Goal: Task Accomplishment & Management: Complete application form

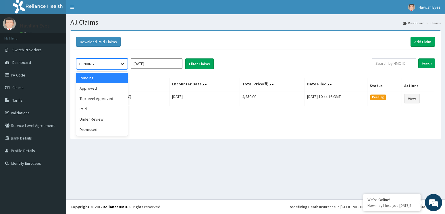
click at [125, 65] on icon at bounding box center [122, 64] width 6 height 6
click at [90, 87] on div "Approved" at bounding box center [102, 88] width 52 height 10
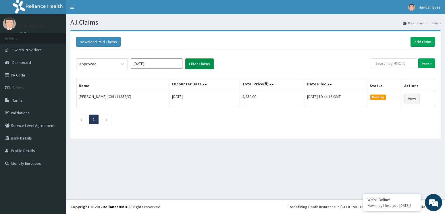
click at [199, 67] on button "Filter Claims" at bounding box center [199, 64] width 28 height 11
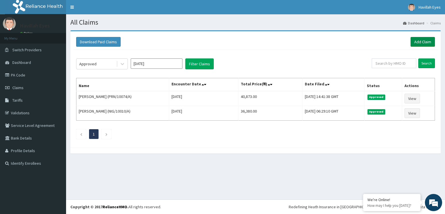
click at [423, 42] on link "Add Claim" at bounding box center [422, 42] width 24 height 10
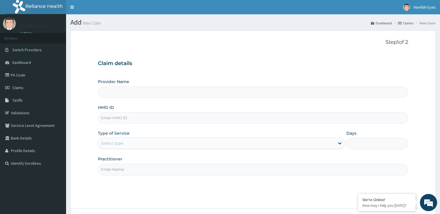
type input "Havilah Eyes"
click at [125, 121] on input "HMO ID" at bounding box center [253, 117] width 310 height 11
type input "CHL/11359/A"
click at [119, 145] on div "Select type" at bounding box center [112, 144] width 22 height 6
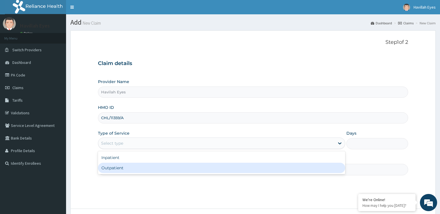
click at [113, 168] on div "Outpatient" at bounding box center [221, 168] width 247 height 10
type input "1"
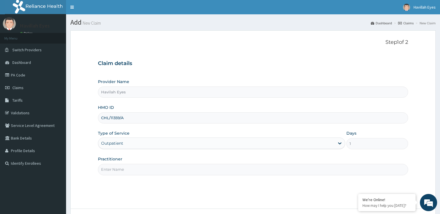
click at [113, 170] on input "Practitioner" at bounding box center [253, 169] width 310 height 11
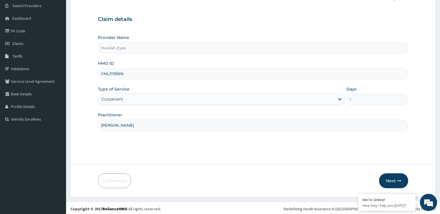
scroll to position [46, 0]
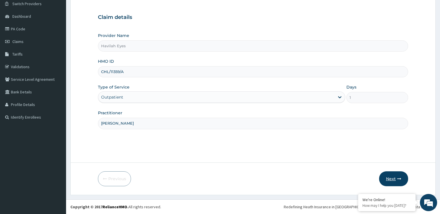
type input "DR CAROL NNEJI"
click at [391, 178] on button "Next" at bounding box center [393, 179] width 29 height 15
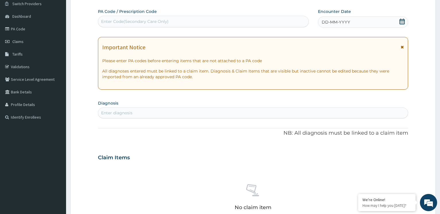
click at [116, 22] on div "Enter Code(Secondary Care Only)" at bounding box center [134, 22] width 67 height 6
paste input "PA/51DE22"
type input "PA/51DE22"
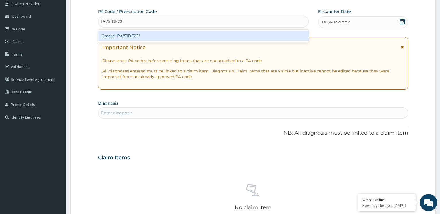
click at [128, 38] on div "Create "PA/51DE22"" at bounding box center [203, 36] width 210 height 10
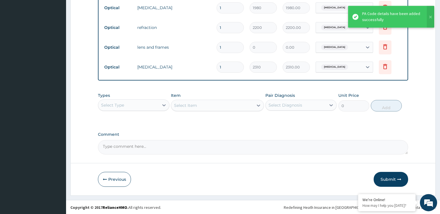
scroll to position [277, 0]
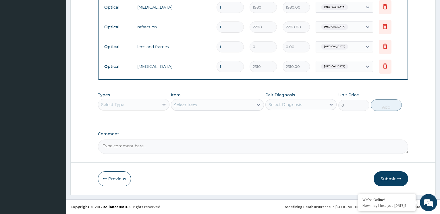
click at [161, 145] on textarea "Comment" at bounding box center [253, 147] width 310 height 14
type textarea "FRAME AND LENS = 40,000"
click at [389, 179] on button "Submit" at bounding box center [390, 179] width 34 height 15
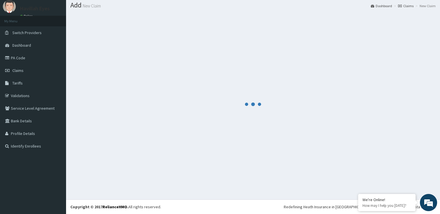
scroll to position [17, 0]
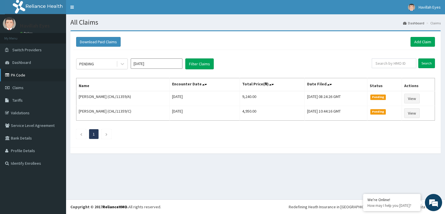
click at [20, 76] on link "PA Code" at bounding box center [33, 75] width 66 height 13
click at [428, 42] on link "Add Claim" at bounding box center [422, 42] width 24 height 10
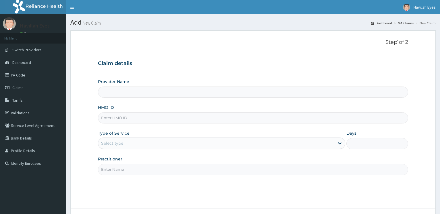
type input "Havilah Eyes"
click at [117, 122] on input "HMO ID" at bounding box center [253, 117] width 310 height 11
type input "CHL/11359/D"
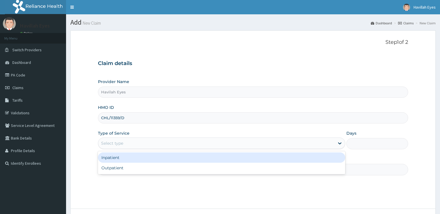
drag, startPoint x: 123, startPoint y: 143, endPoint x: 117, endPoint y: 158, distance: 15.7
click at [123, 143] on div "Select type" at bounding box center [112, 144] width 22 height 6
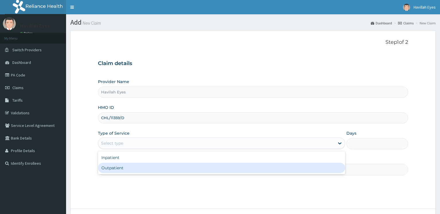
click at [111, 170] on div "Outpatient" at bounding box center [221, 168] width 247 height 10
type input "1"
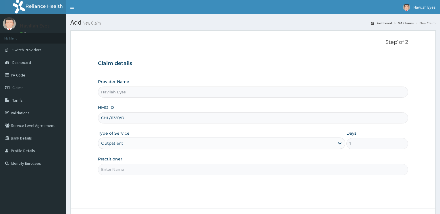
click at [114, 166] on input "Practitioner" at bounding box center [253, 169] width 310 height 11
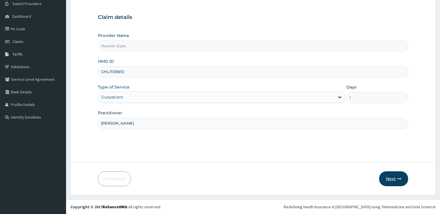
type input "[PERSON_NAME]"
click at [392, 177] on button "Next" at bounding box center [393, 179] width 29 height 15
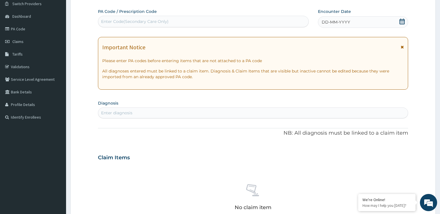
click at [131, 23] on div "Enter Code(Secondary Care Only)" at bounding box center [203, 21] width 210 height 9
paste input "PA/7E7745"
type input "PA/7E7745"
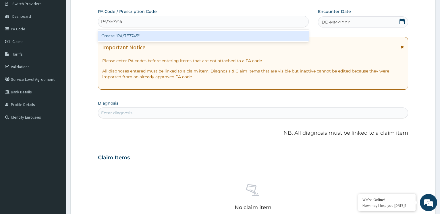
click at [128, 37] on div "Create "PA/7E7745"" at bounding box center [203, 36] width 210 height 10
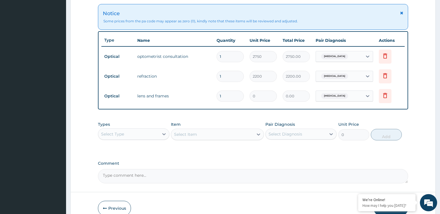
scroll to position [238, 0]
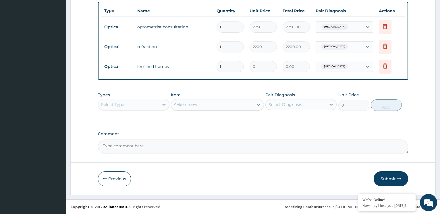
click at [127, 150] on textarea "Comment" at bounding box center [253, 147] width 310 height 14
type textarea "FRAME AND LENS = 40,000"
click at [389, 178] on button "Submit" at bounding box center [390, 179] width 34 height 15
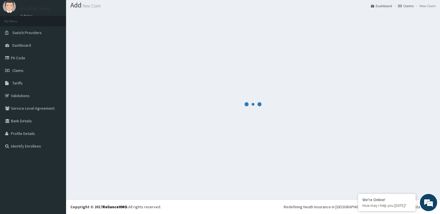
scroll to position [17, 0]
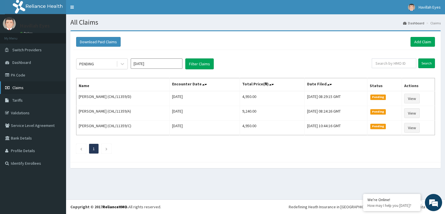
click at [17, 85] on link "Claims" at bounding box center [33, 88] width 66 height 13
click at [121, 63] on icon at bounding box center [122, 64] width 6 height 6
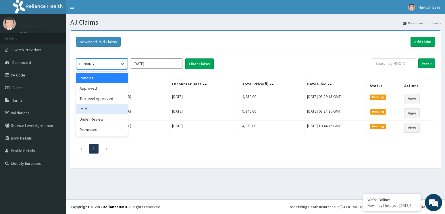
click at [86, 108] on div "Paid" at bounding box center [102, 109] width 52 height 10
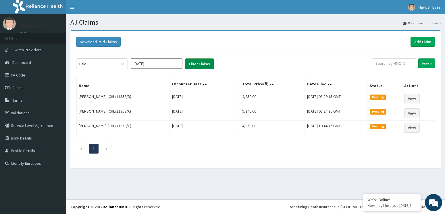
click at [199, 65] on button "Filter Claims" at bounding box center [199, 64] width 28 height 11
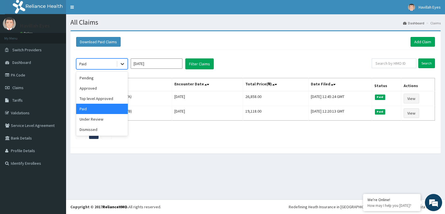
click at [123, 66] on icon at bounding box center [122, 64] width 6 height 6
click at [92, 101] on div "Top level Approved" at bounding box center [102, 99] width 52 height 10
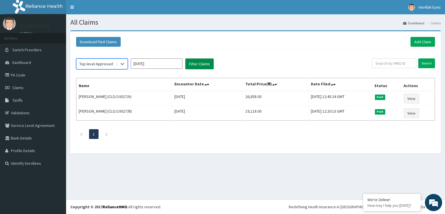
click at [198, 66] on button "Filter Claims" at bounding box center [199, 64] width 28 height 11
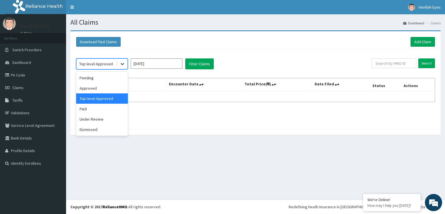
click at [124, 63] on icon at bounding box center [122, 64] width 6 height 6
click at [99, 87] on div "Approved" at bounding box center [102, 88] width 52 height 10
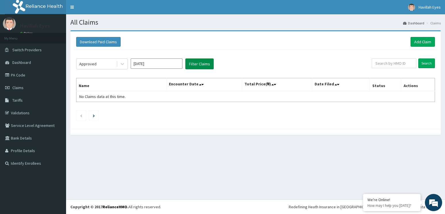
click at [204, 63] on button "Filter Claims" at bounding box center [199, 64] width 28 height 11
